Goal: Download file/media

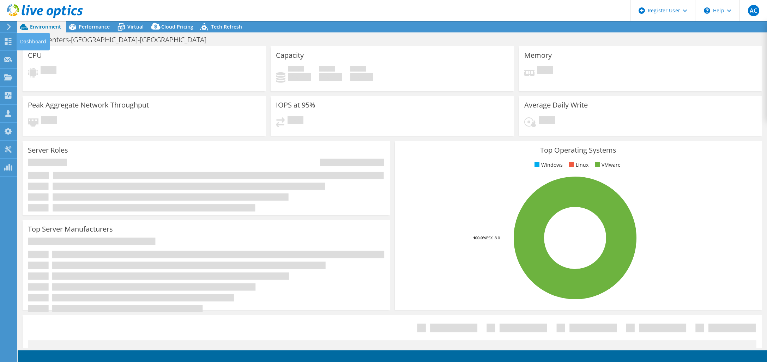
select select "USD"
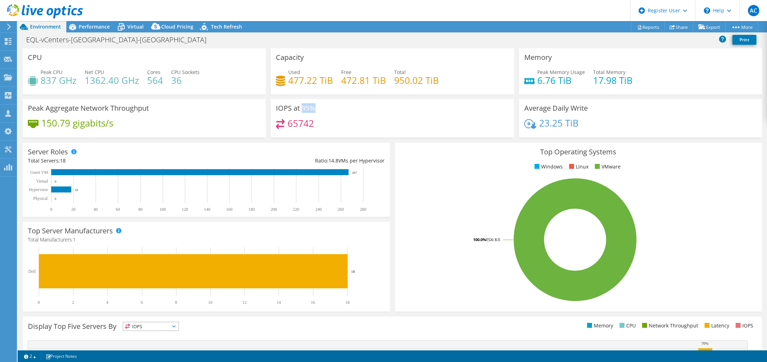
drag, startPoint x: 299, startPoint y: 107, endPoint x: 312, endPoint y: 110, distance: 13.1
click at [312, 110] on h3 "IOPS at 95%" at bounding box center [295, 108] width 39 height 8
drag, startPoint x: 312, startPoint y: 110, endPoint x: 316, endPoint y: 126, distance: 15.8
click at [316, 126] on div "65742" at bounding box center [392, 126] width 232 height 15
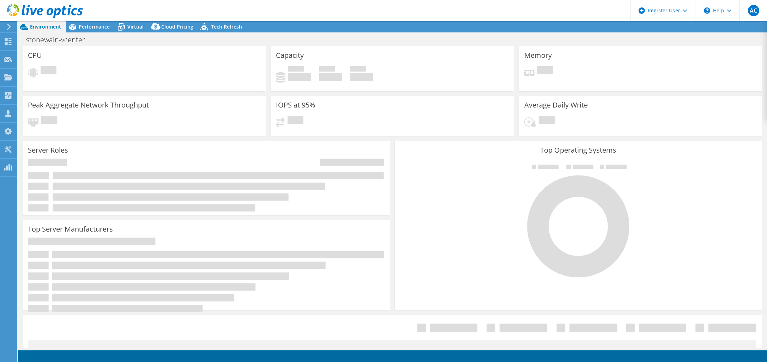
select select "USD"
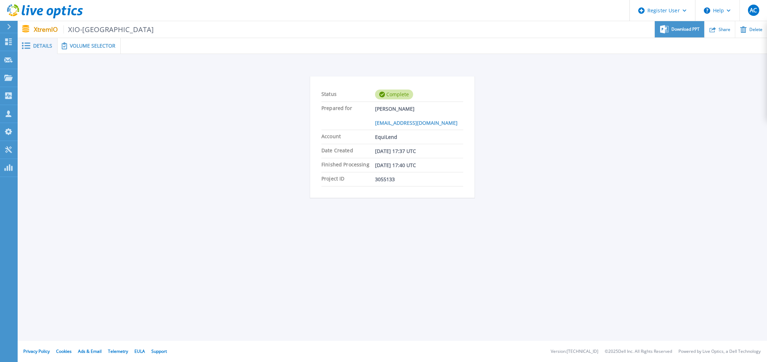
click at [685, 31] on span "Download PPT" at bounding box center [685, 29] width 28 height 4
